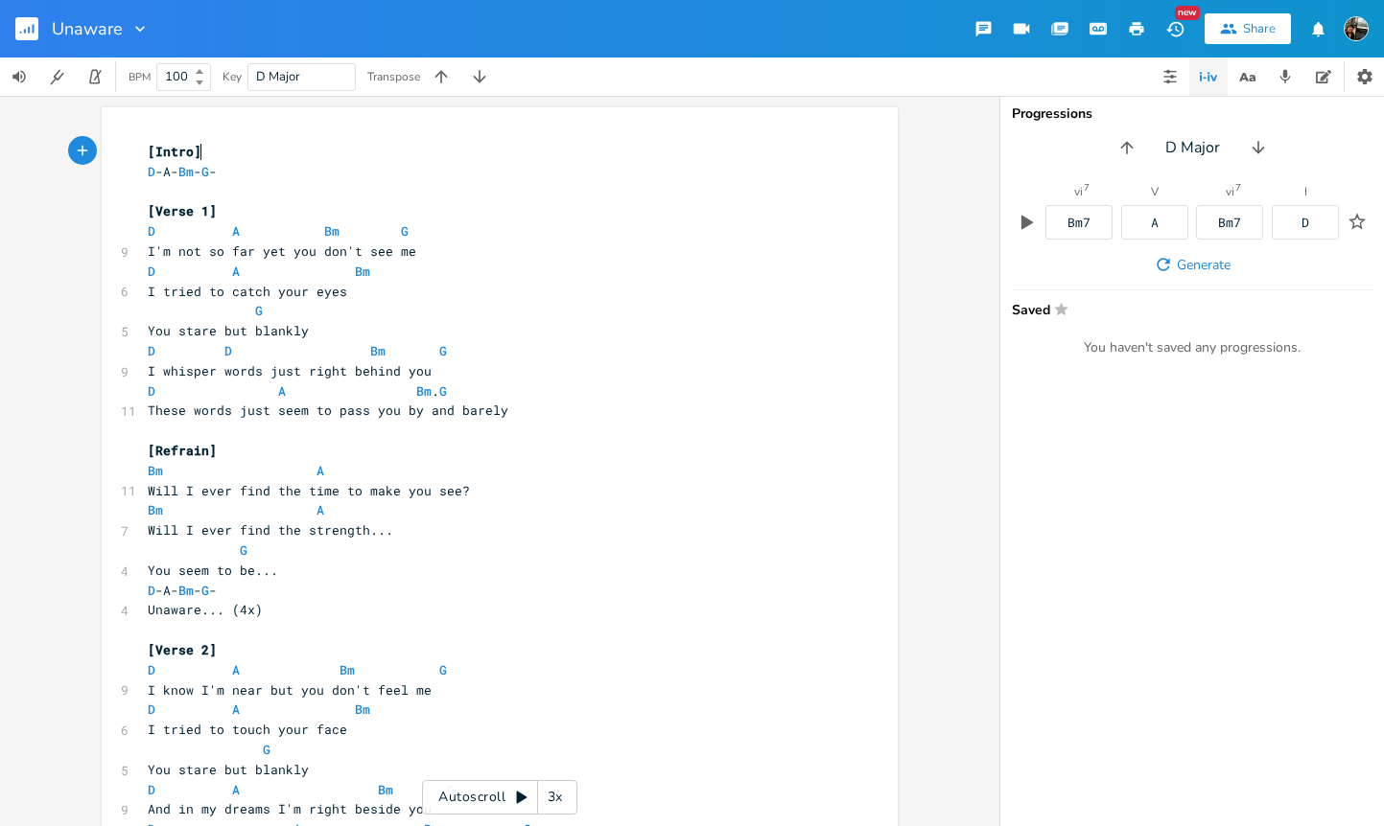
click at [25, 34] on rect "button" at bounding box center [26, 28] width 23 height 23
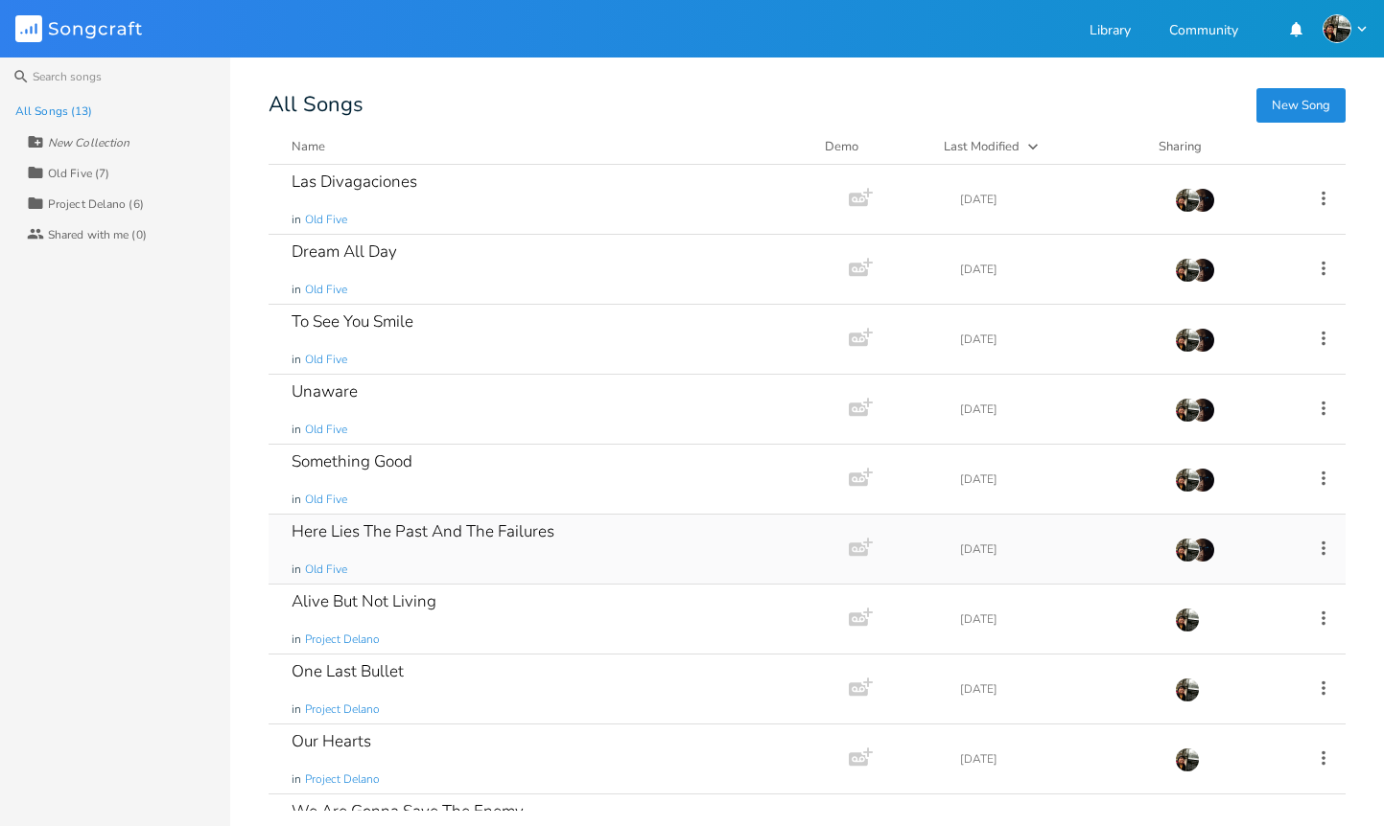
click at [420, 533] on div "Here Lies The Past And The Failures" at bounding box center [422, 531] width 263 height 16
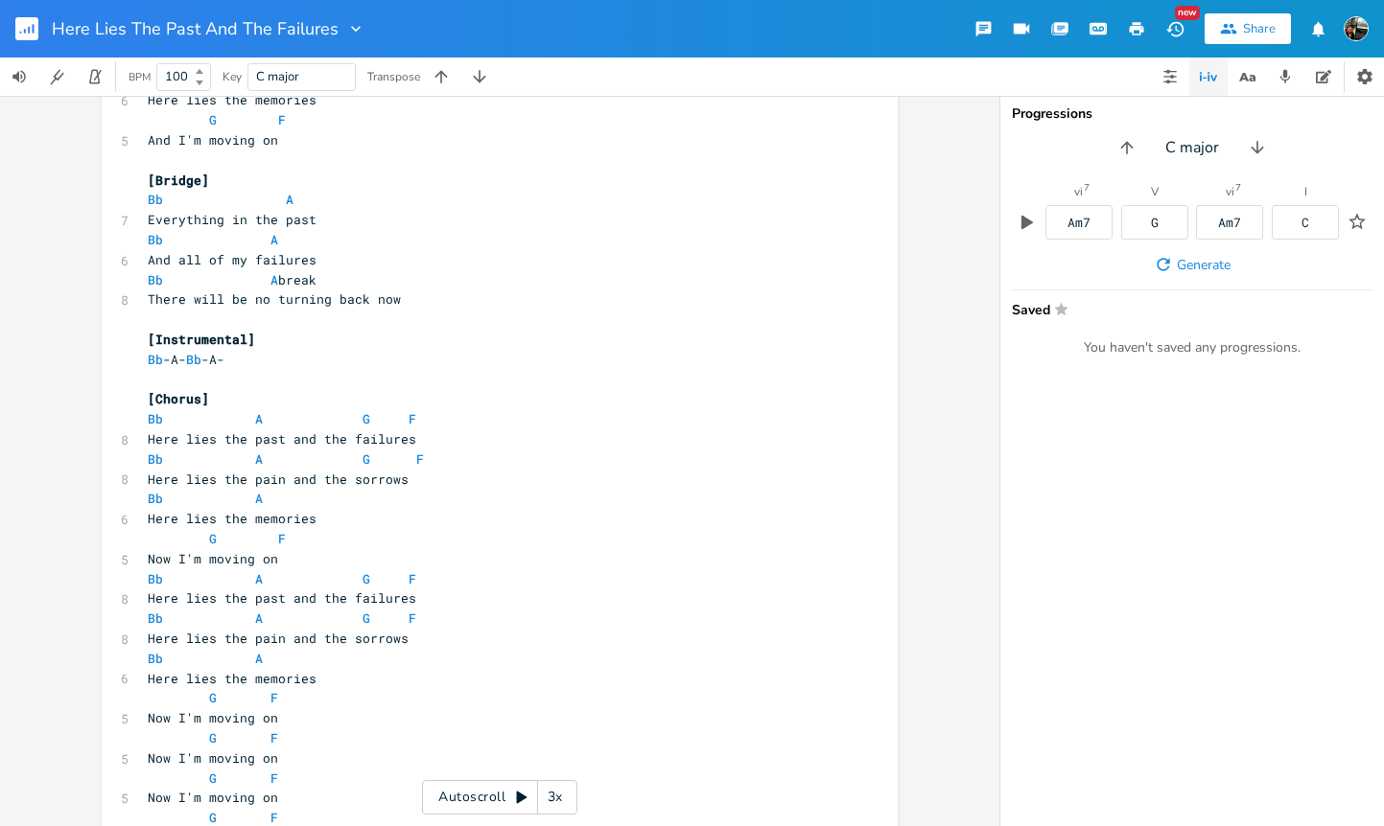
scroll to position [1108, 0]
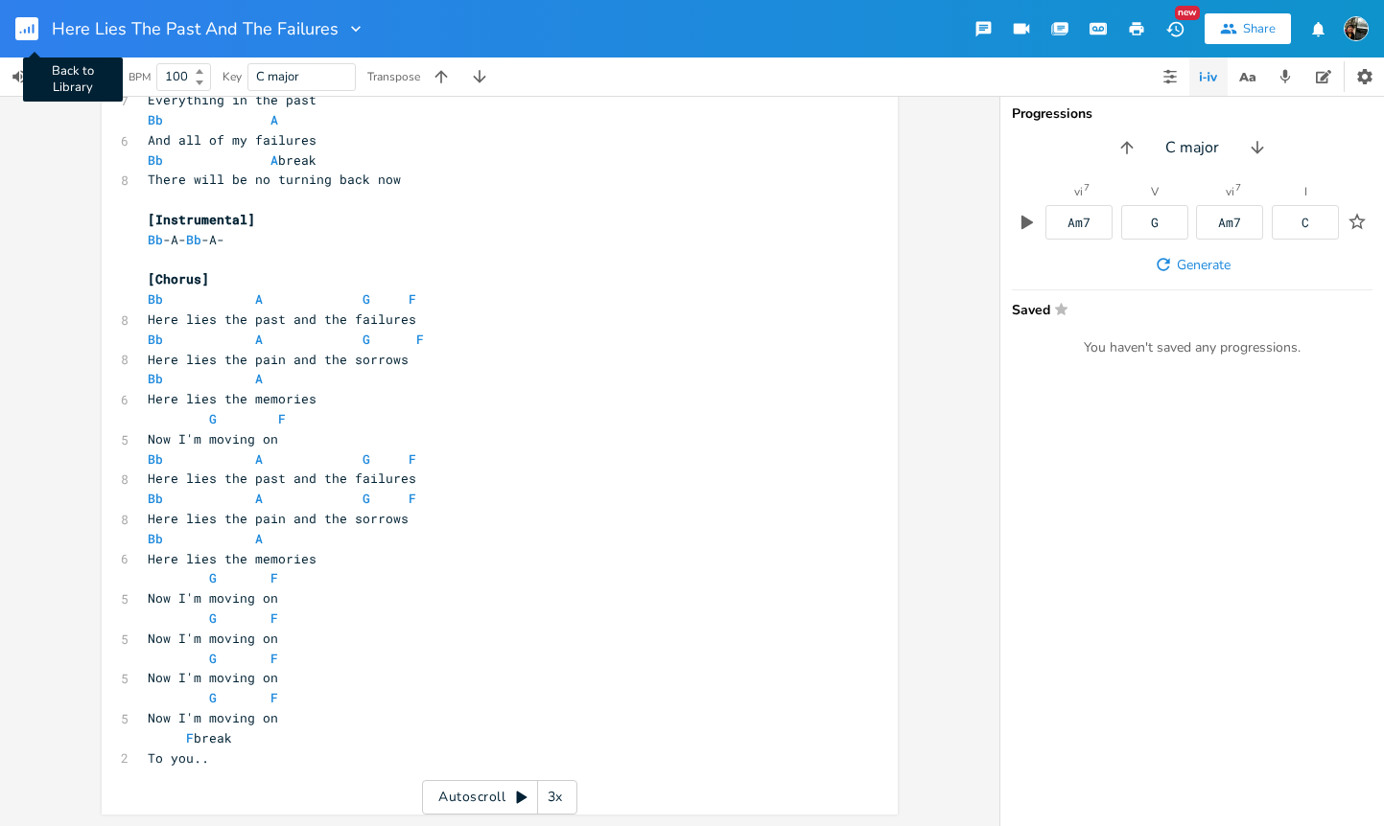
click at [32, 32] on rect "button" at bounding box center [26, 28] width 23 height 23
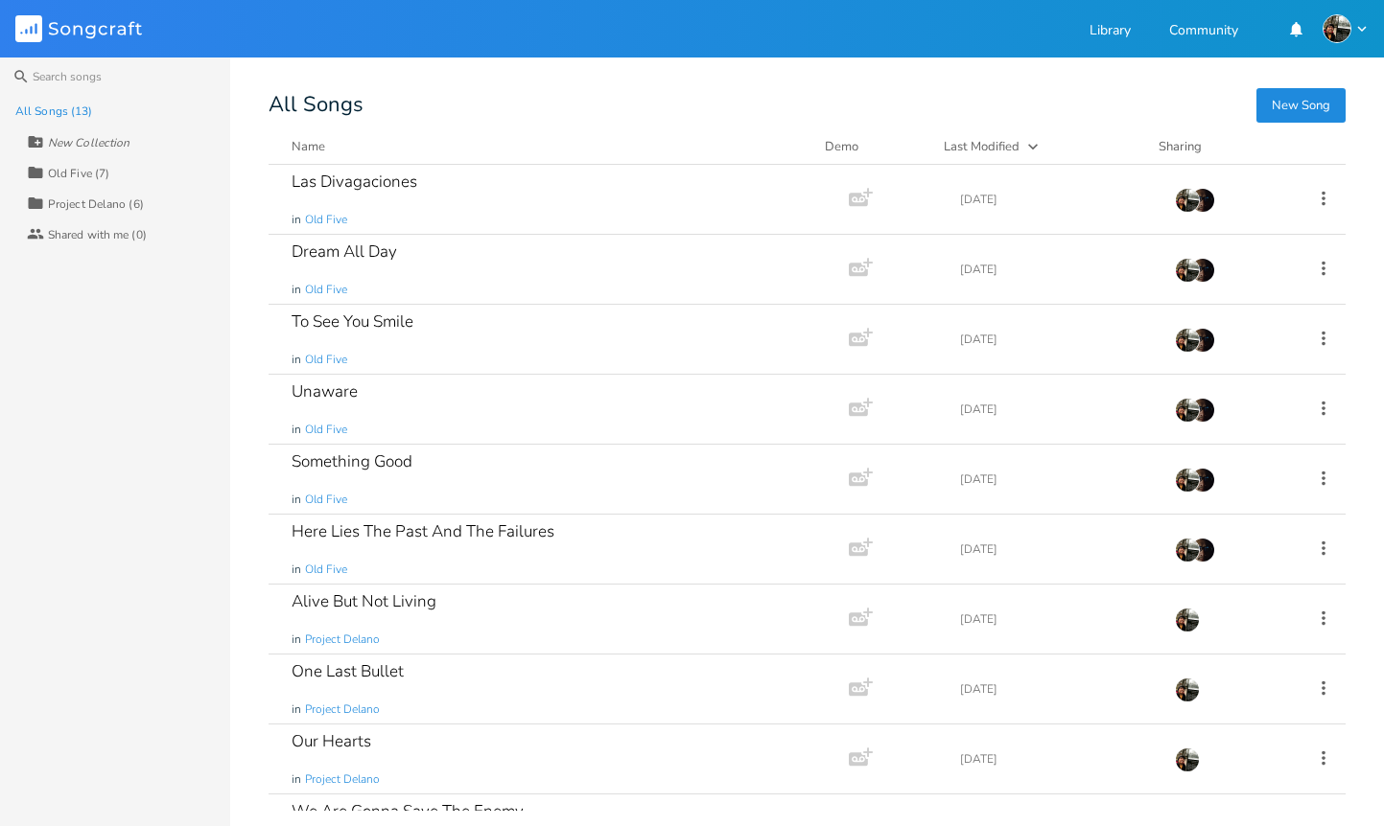
click at [98, 176] on div "Old Five (7)" at bounding box center [78, 174] width 61 height 12
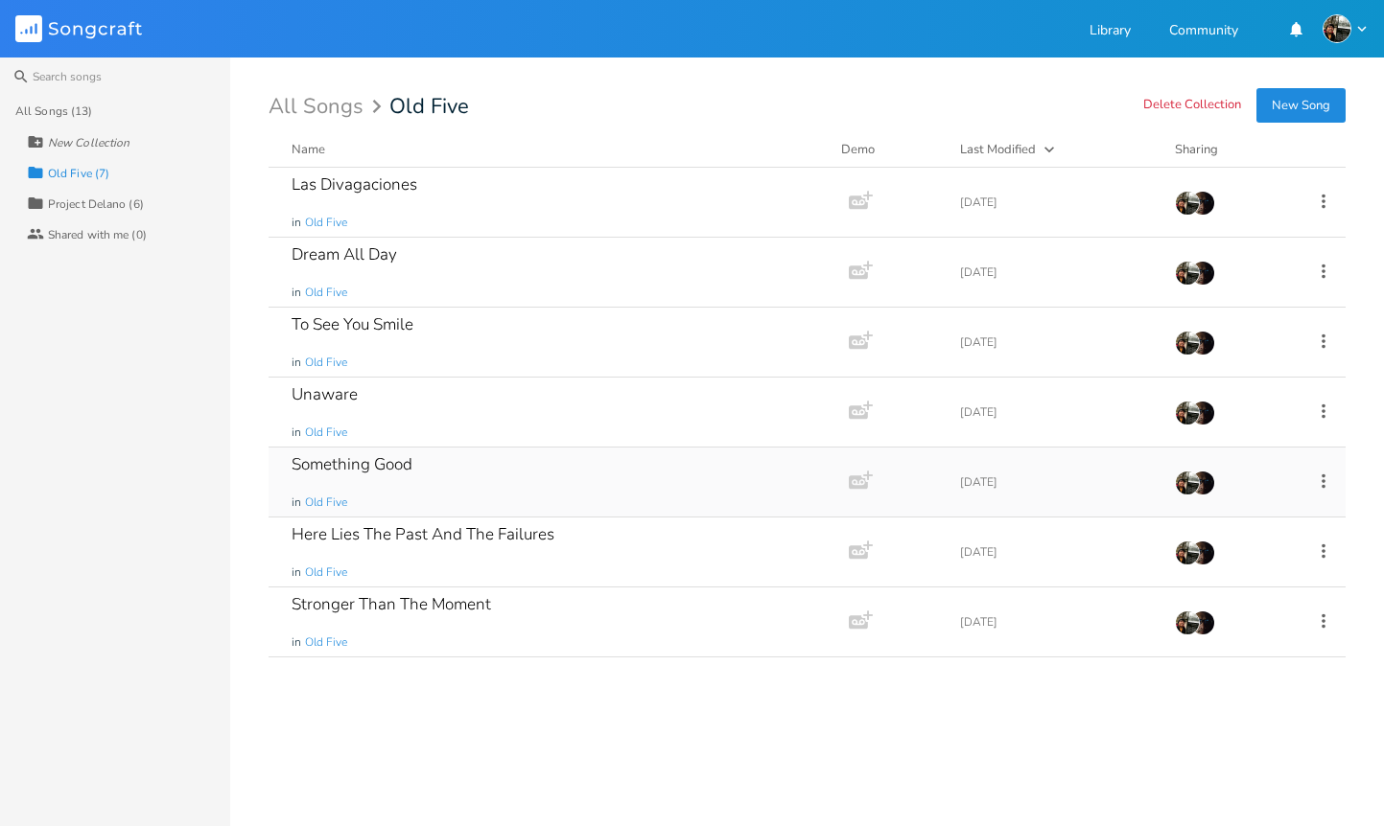
click at [385, 462] on div "Something Good" at bounding box center [351, 464] width 121 height 16
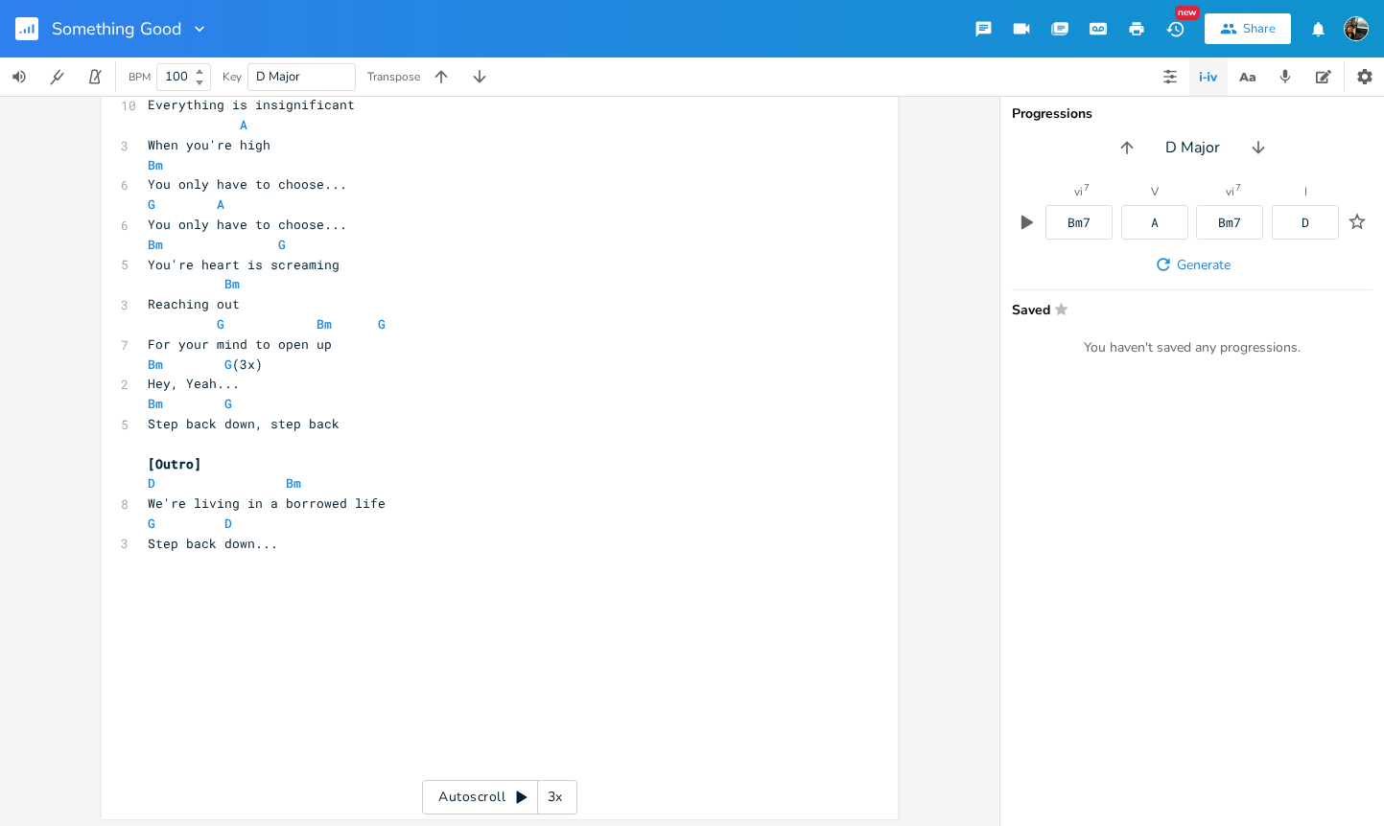
scroll to position [1607, 0]
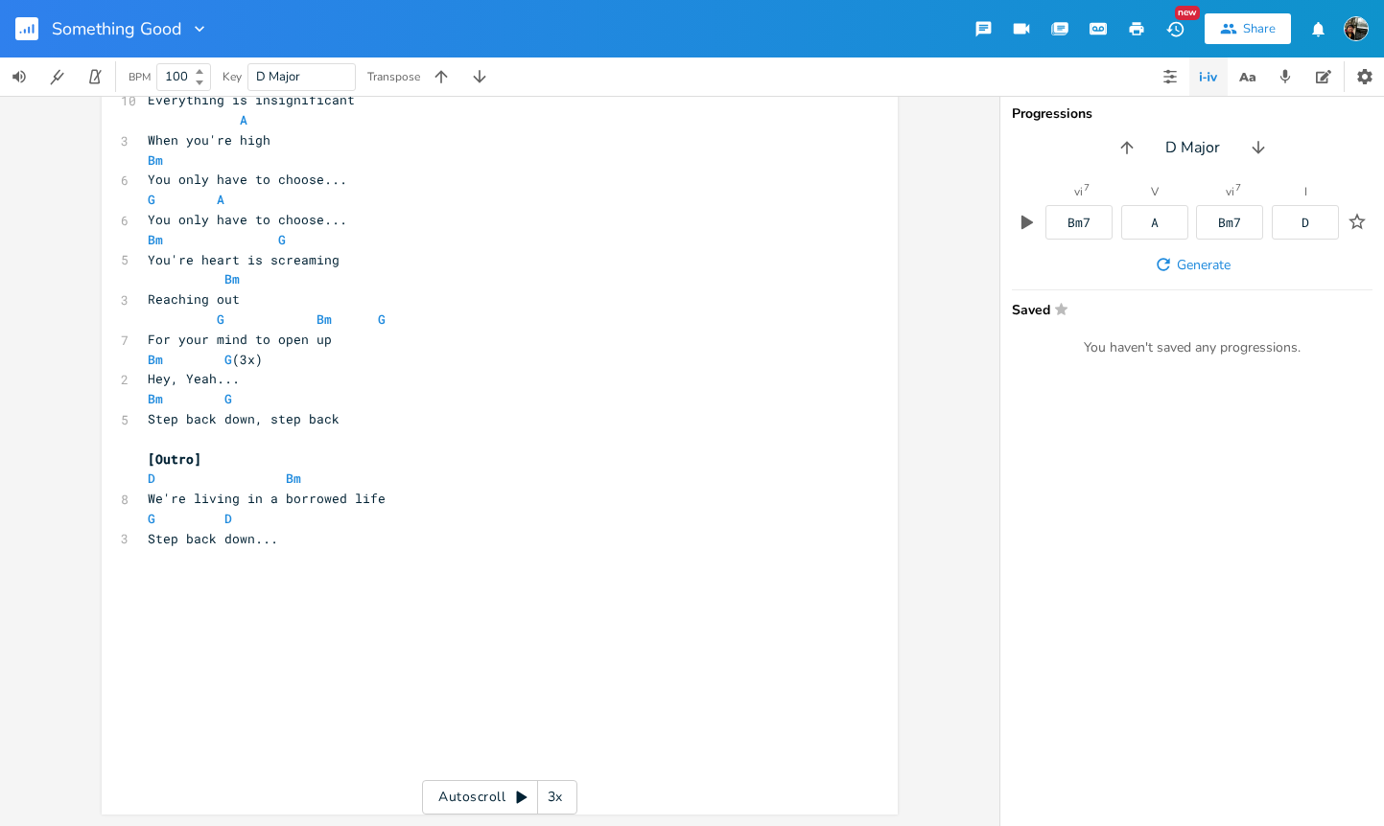
click at [28, 25] on rect "button" at bounding box center [26, 28] width 23 height 23
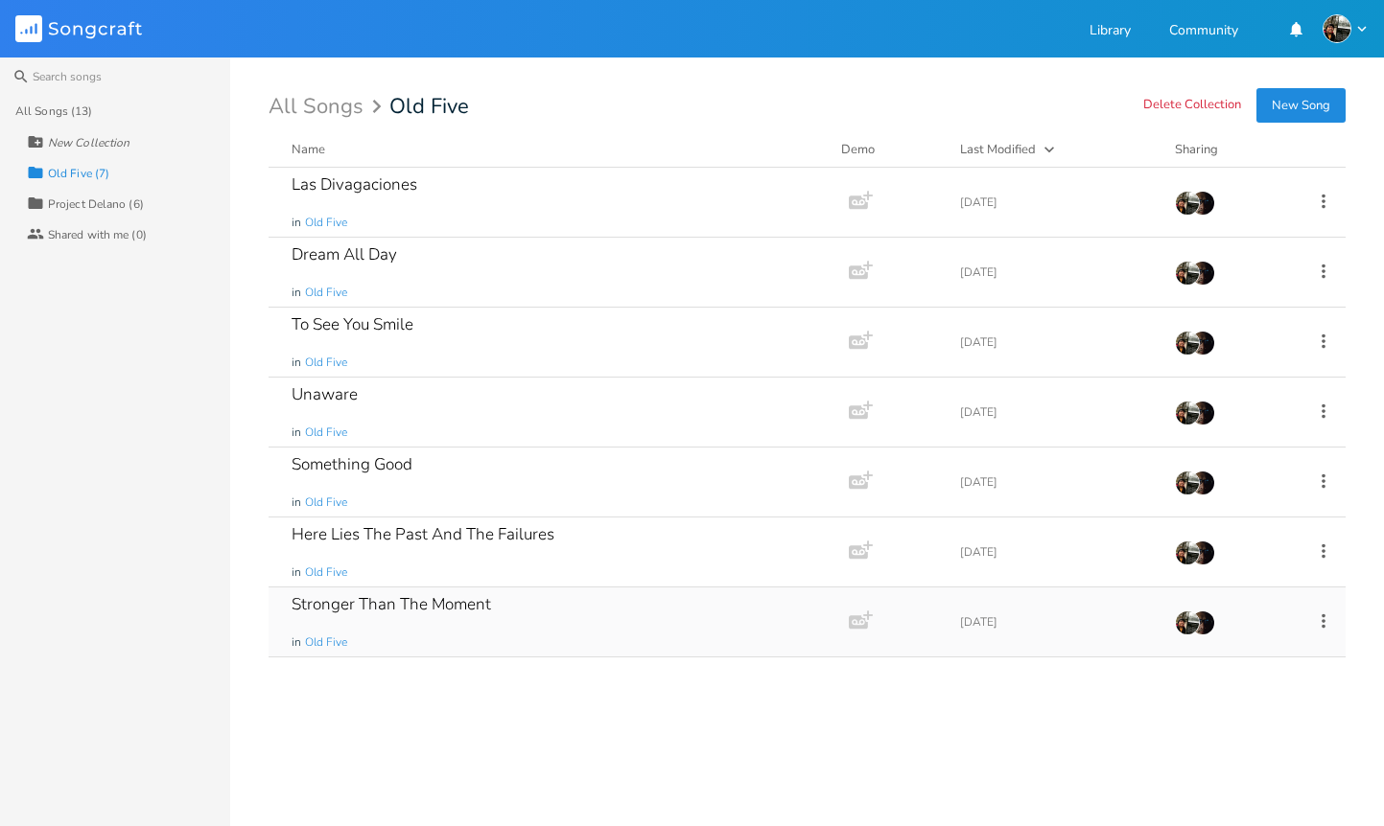
click at [477, 608] on div "Stronger Than The Moment" at bounding box center [390, 604] width 199 height 16
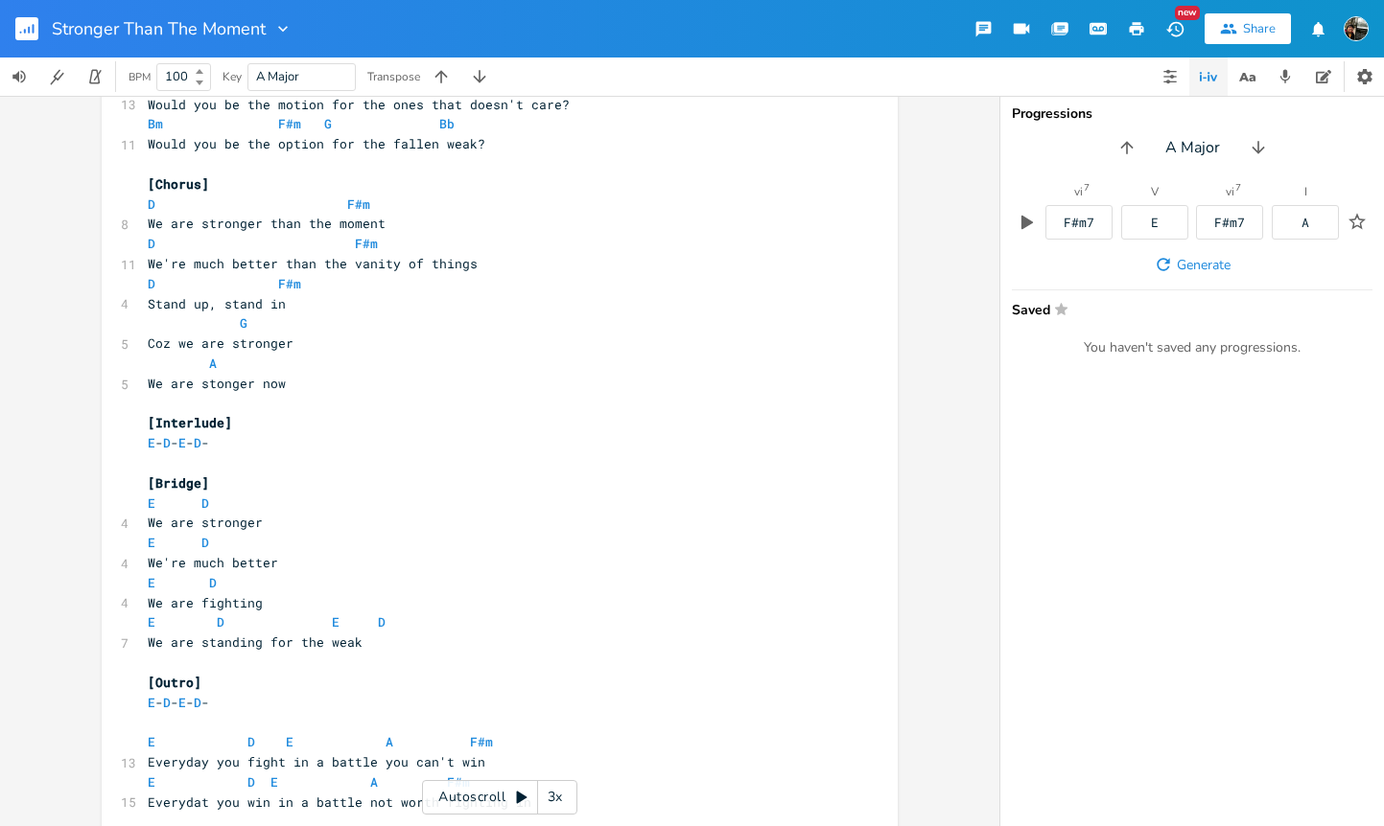
scroll to position [828, 0]
